Goal: Check status: Check status

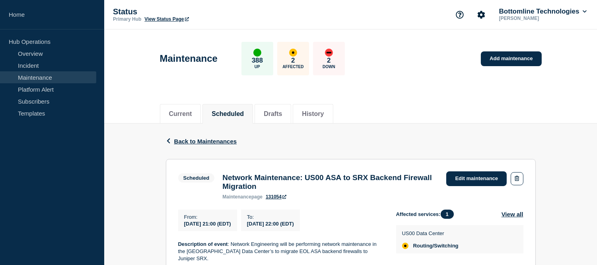
drag, startPoint x: 0, startPoint y: 0, endPoint x: 53, endPoint y: 78, distance: 94.3
click at [53, 78] on link "Maintenance" at bounding box center [48, 77] width 96 height 12
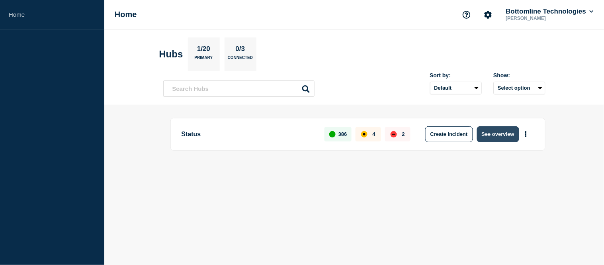
click at [492, 137] on button "See overview" at bounding box center [498, 134] width 42 height 16
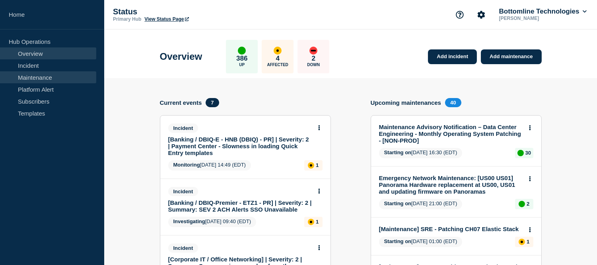
click at [40, 77] on link "Maintenance" at bounding box center [48, 77] width 96 height 12
